Goal: Navigation & Orientation: Go to known website

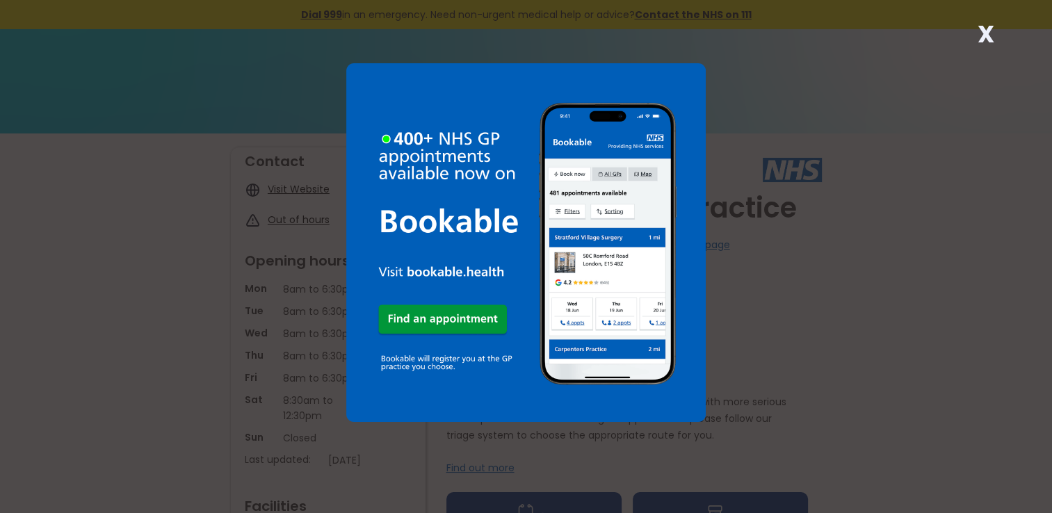
click at [165, 290] on div "X" at bounding box center [526, 256] width 1052 height 513
click at [990, 35] on strong "X" at bounding box center [985, 33] width 17 height 33
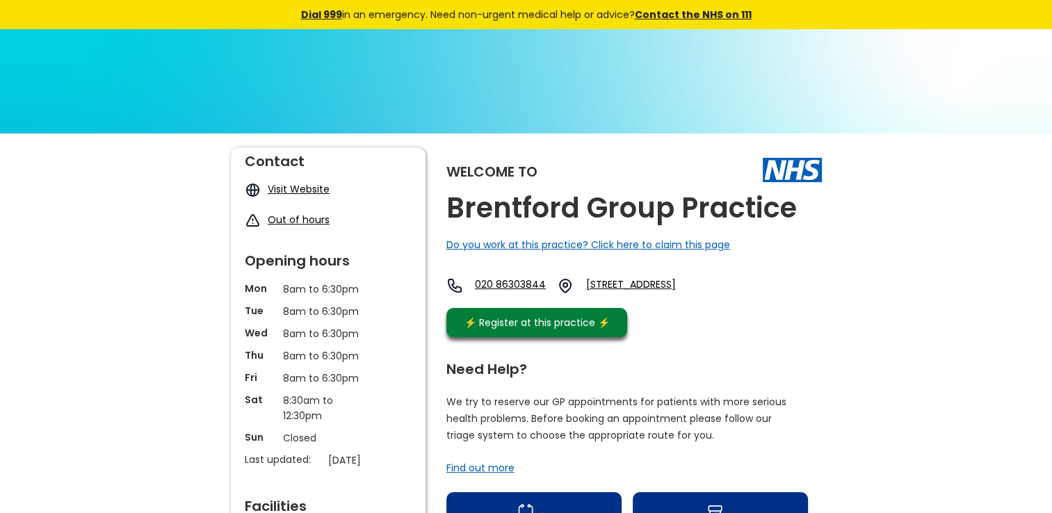
click at [286, 188] on link "Visit Website" at bounding box center [299, 189] width 62 height 14
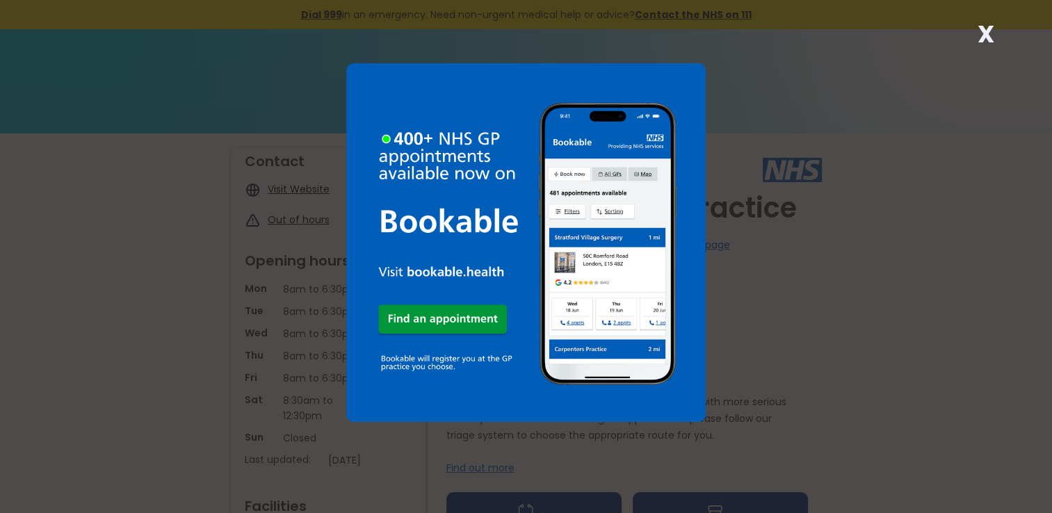
click at [979, 29] on strong "X" at bounding box center [985, 33] width 17 height 33
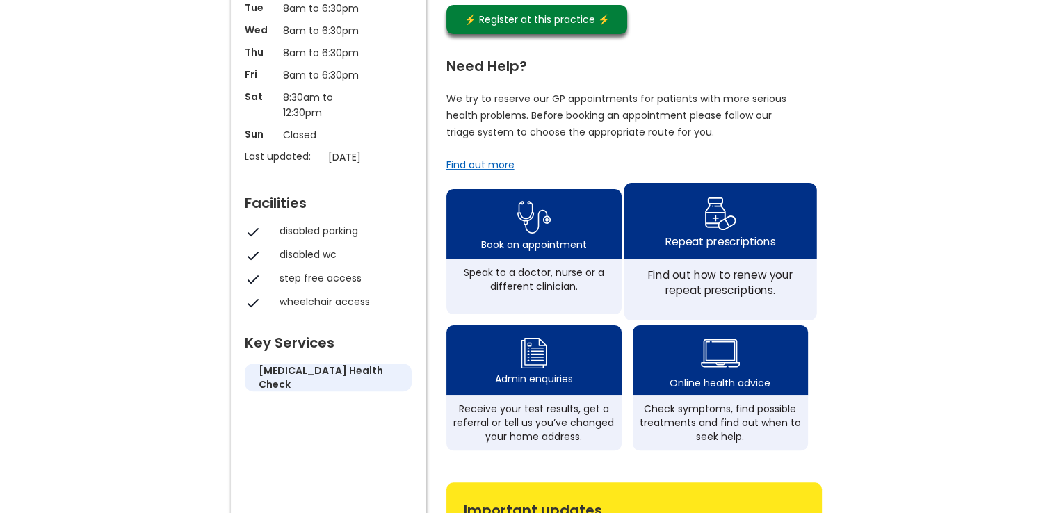
scroll to position [278, 0]
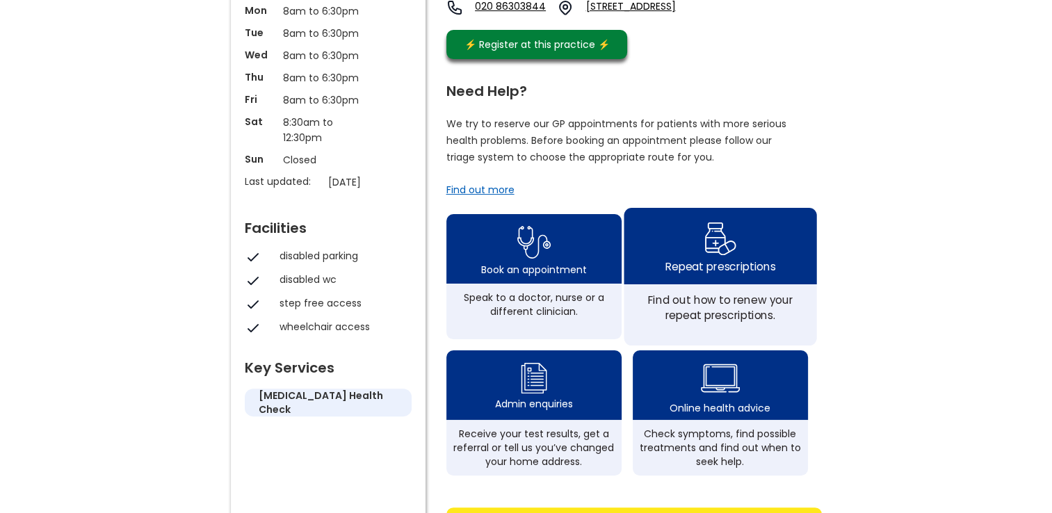
click at [711, 274] on div "Repeat prescriptions" at bounding box center [720, 266] width 110 height 15
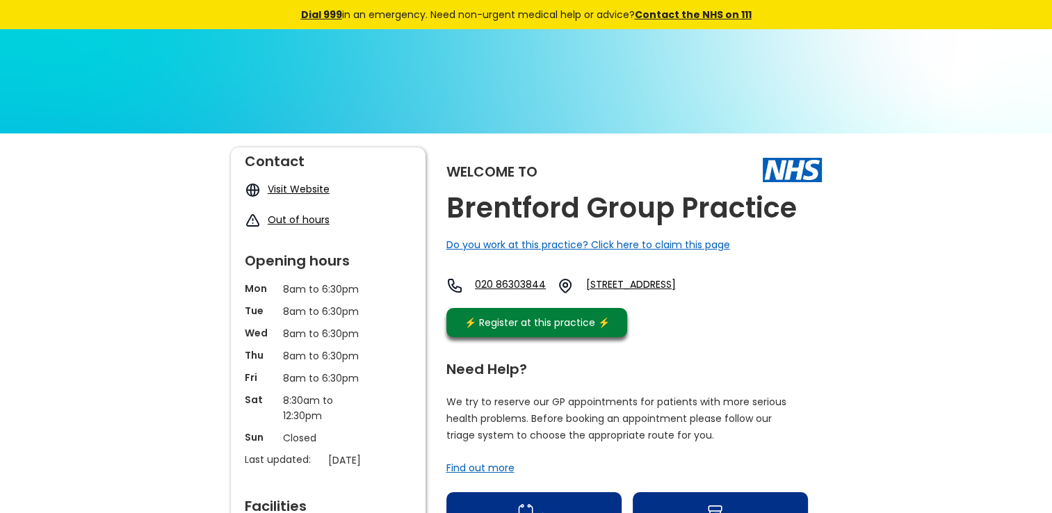
scroll to position [0, 0]
